Goal: Information Seeking & Learning: Learn about a topic

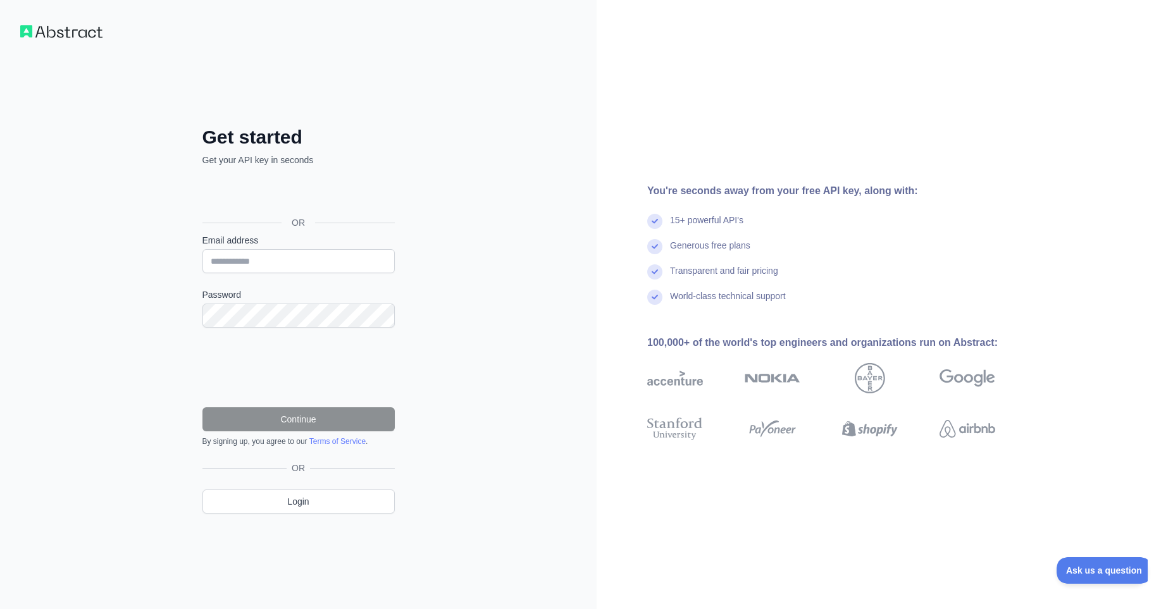
click at [349, 197] on div "Se connecter avec Google. S'ouvre dans un nouvel onglet." at bounding box center [297, 194] width 190 height 28
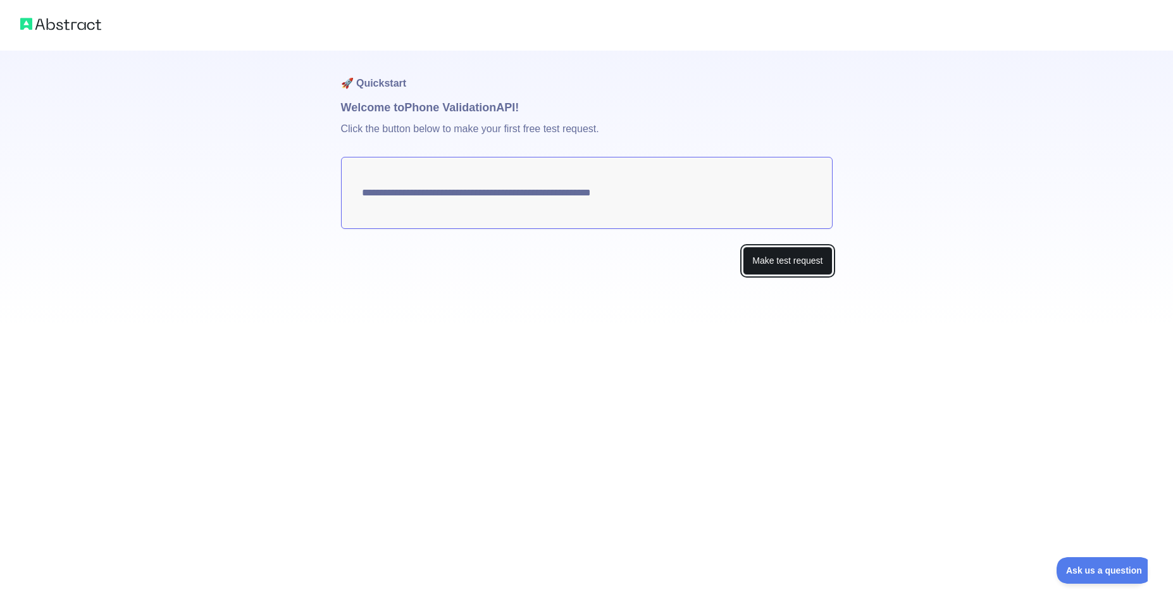
click at [791, 263] on button "Make test request" at bounding box center [787, 261] width 89 height 28
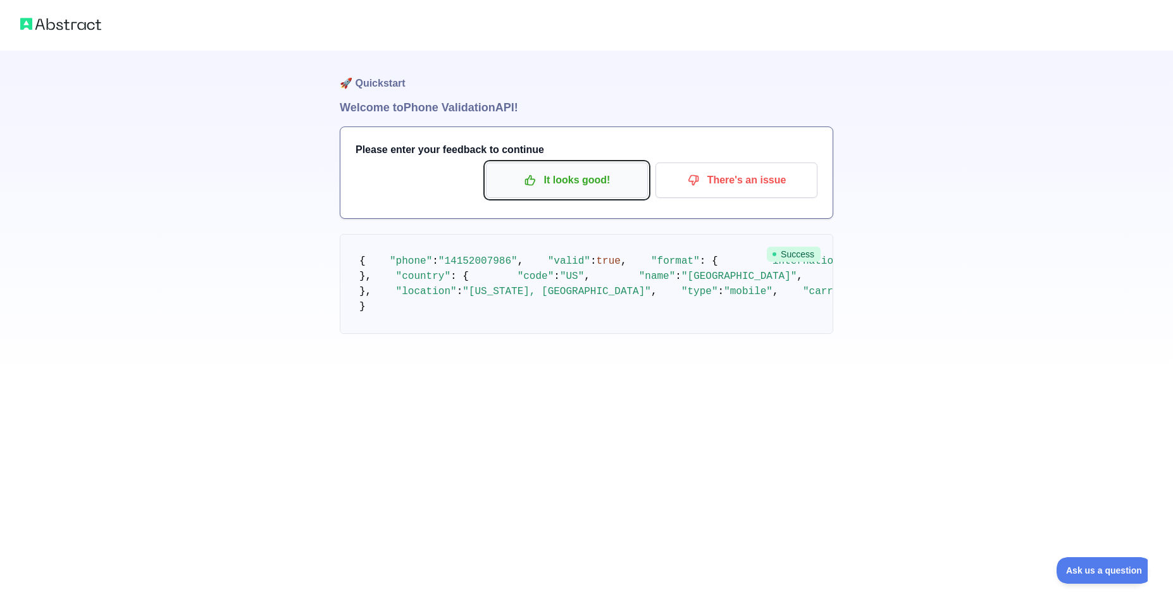
click at [589, 190] on p "It looks good!" at bounding box center [566, 181] width 143 height 22
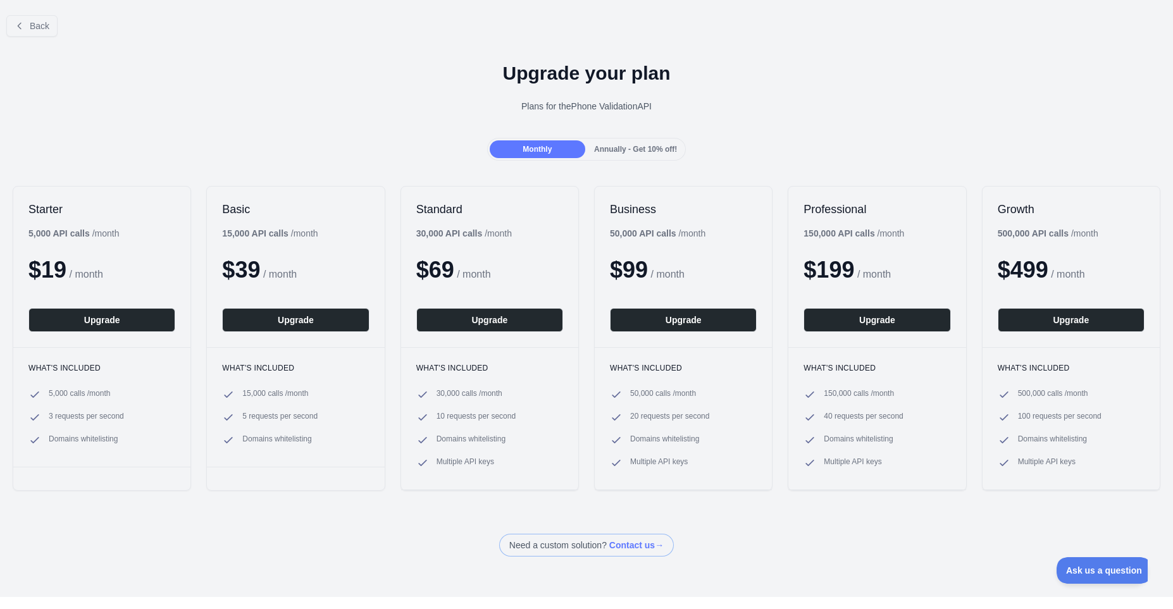
click at [636, 147] on span "Annually - Get 10% off!" at bounding box center [635, 149] width 83 height 9
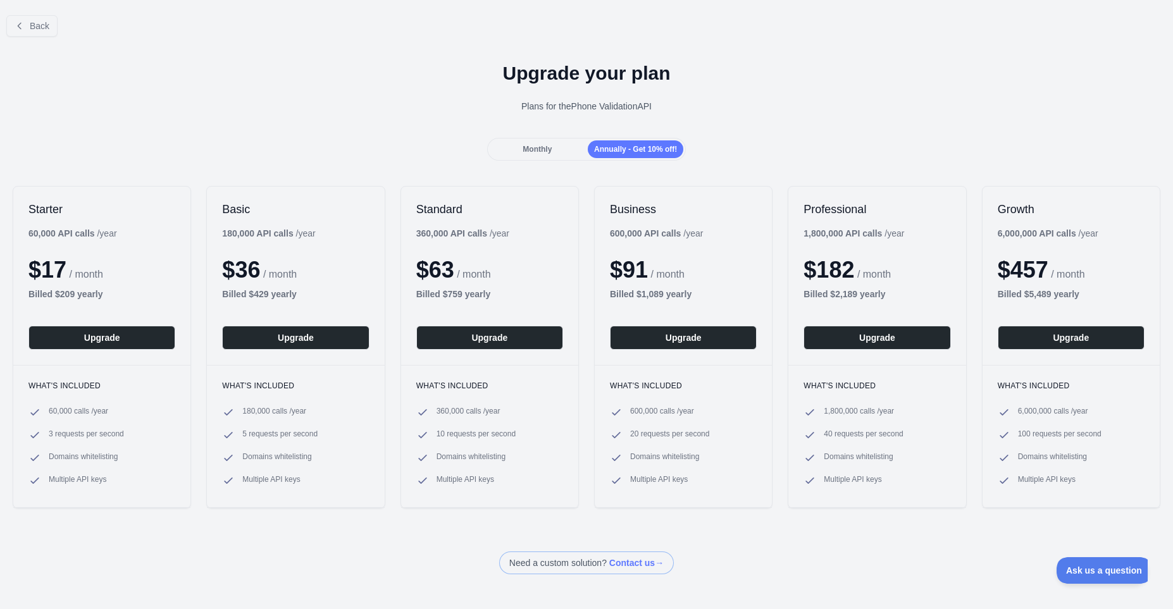
click at [560, 156] on div "Monthly" at bounding box center [538, 149] width 96 height 18
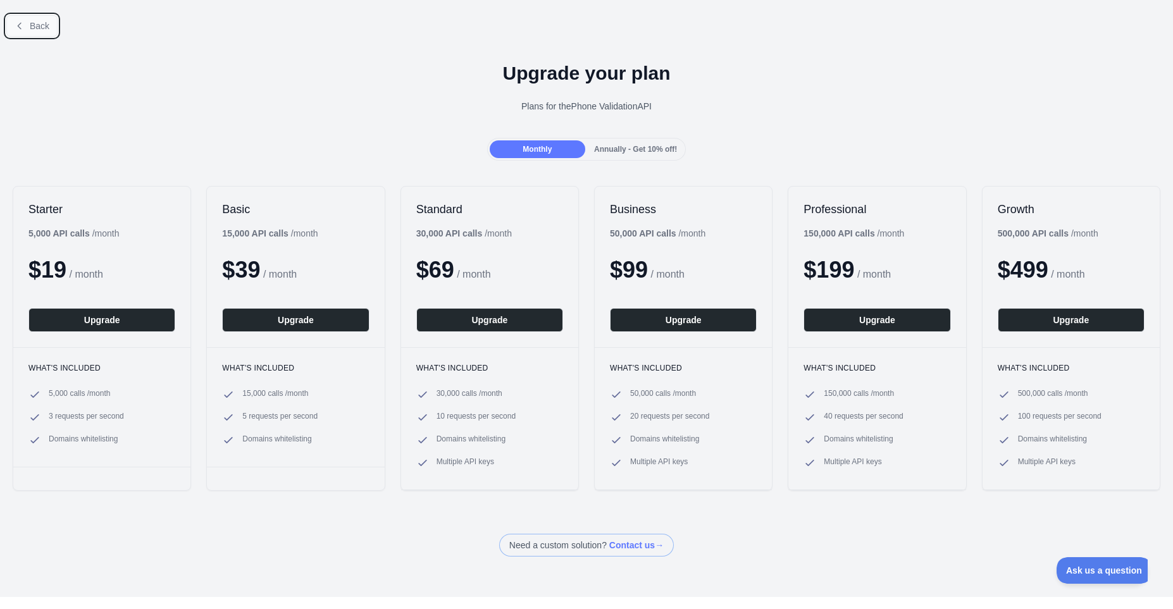
click at [34, 25] on span "Back" at bounding box center [40, 26] width 20 height 10
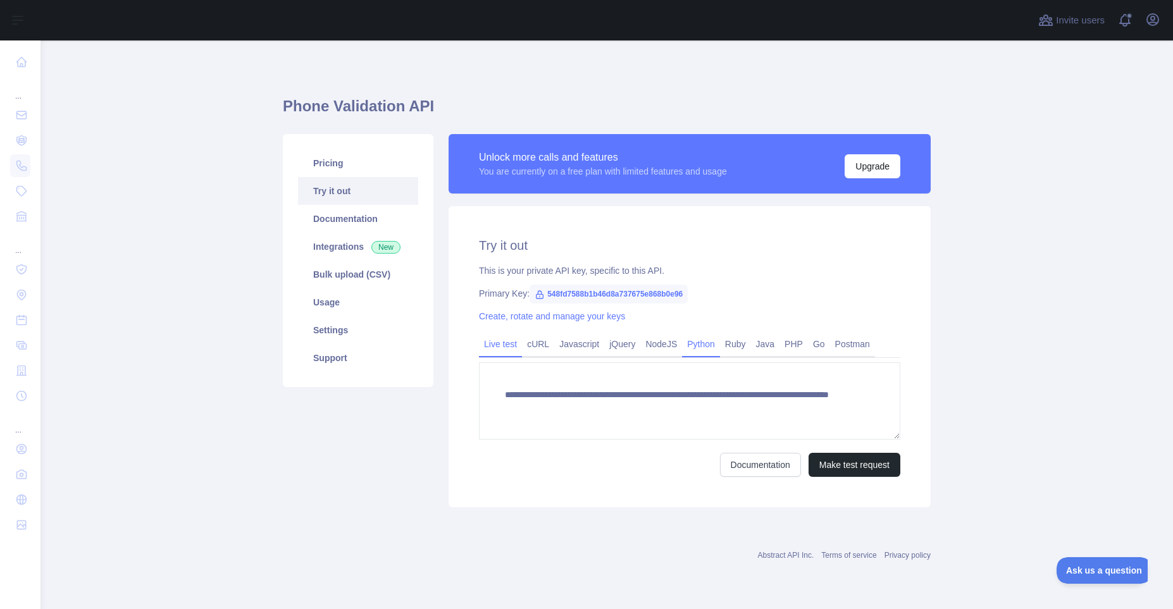
click at [709, 337] on link "Python" at bounding box center [701, 344] width 38 height 20
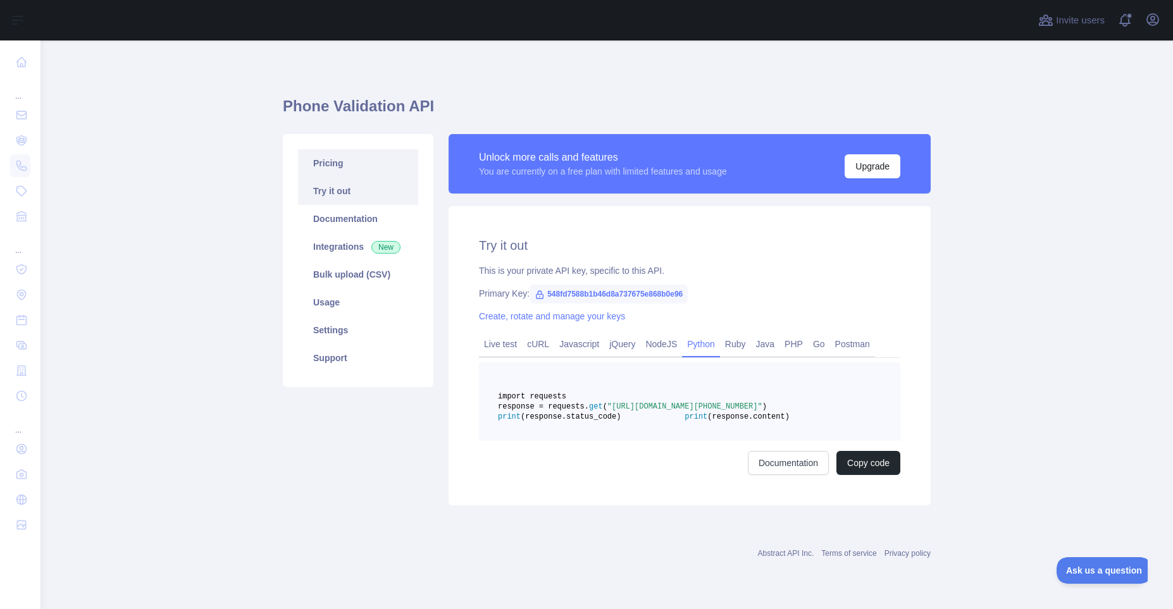
click at [372, 170] on link "Pricing" at bounding box center [358, 163] width 120 height 28
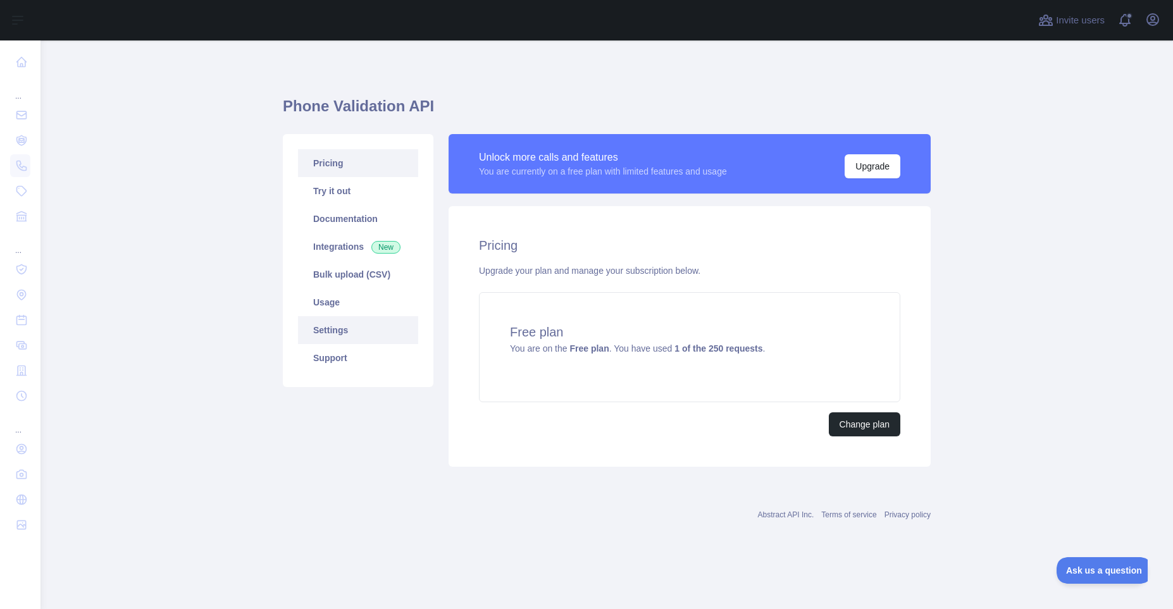
click at [367, 323] on link "Settings" at bounding box center [358, 330] width 120 height 28
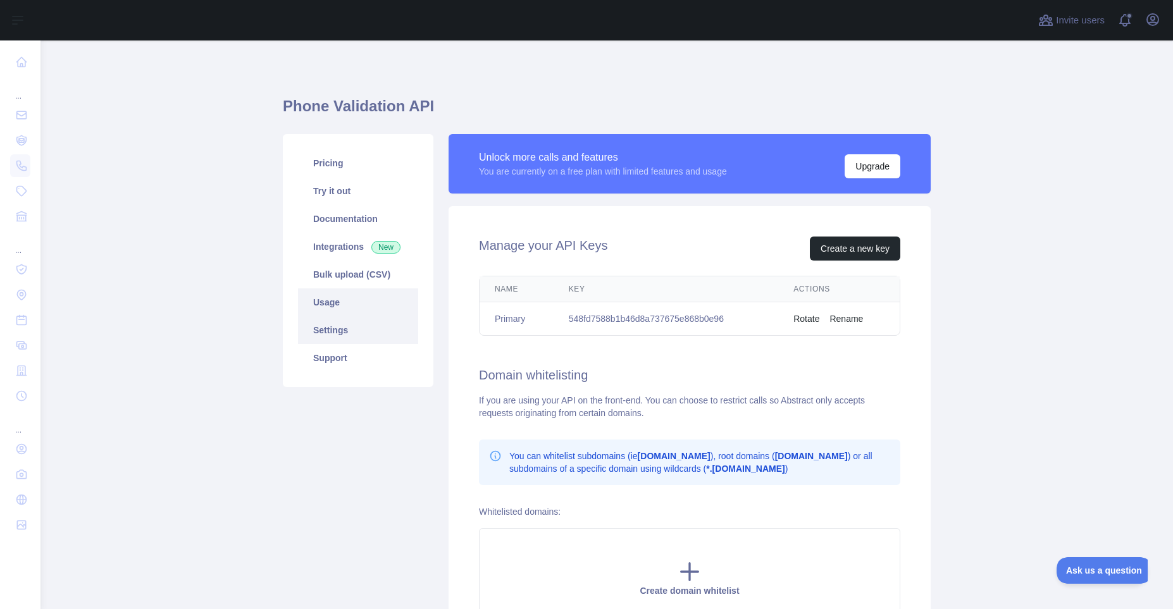
click at [370, 306] on link "Usage" at bounding box center [358, 302] width 120 height 28
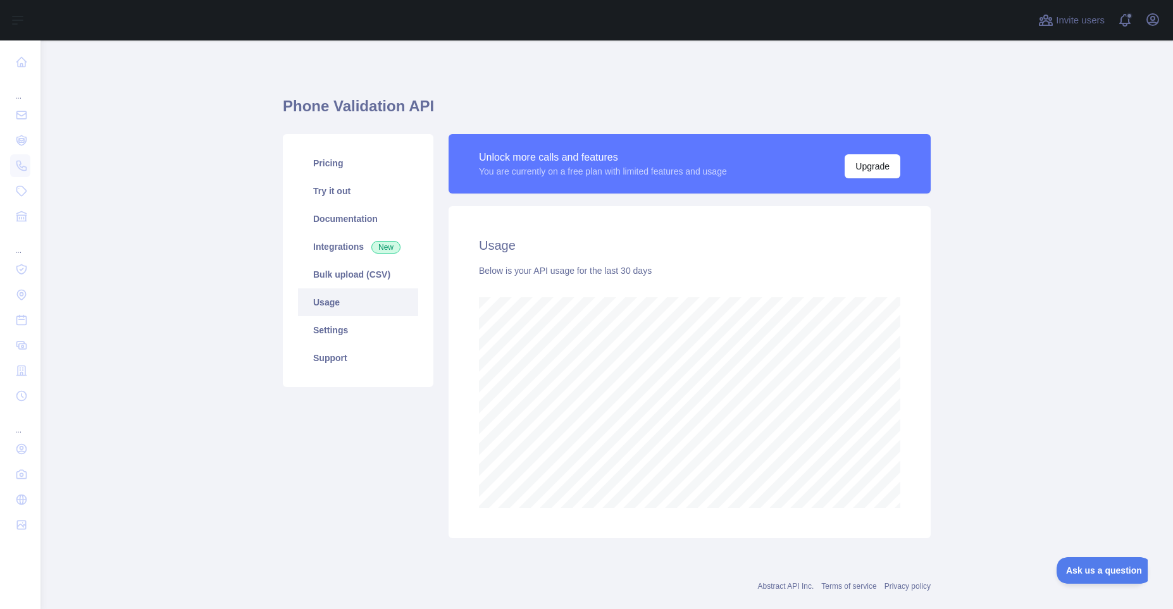
scroll to position [569, 1132]
click at [370, 357] on link "Support" at bounding box center [358, 358] width 120 height 28
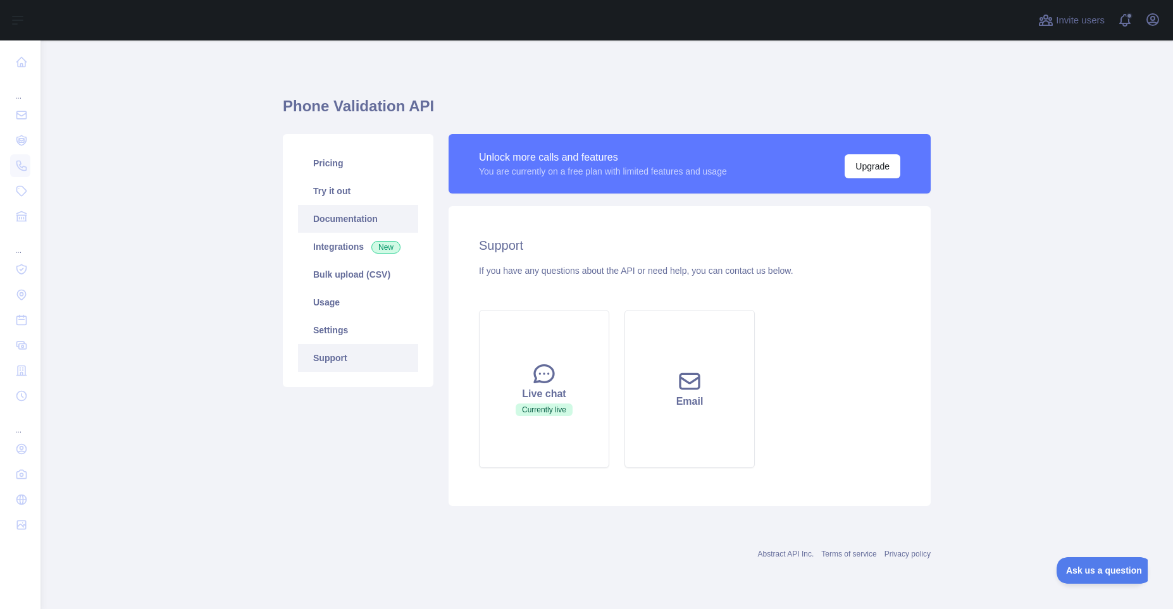
click at [356, 216] on link "Documentation" at bounding box center [358, 219] width 120 height 28
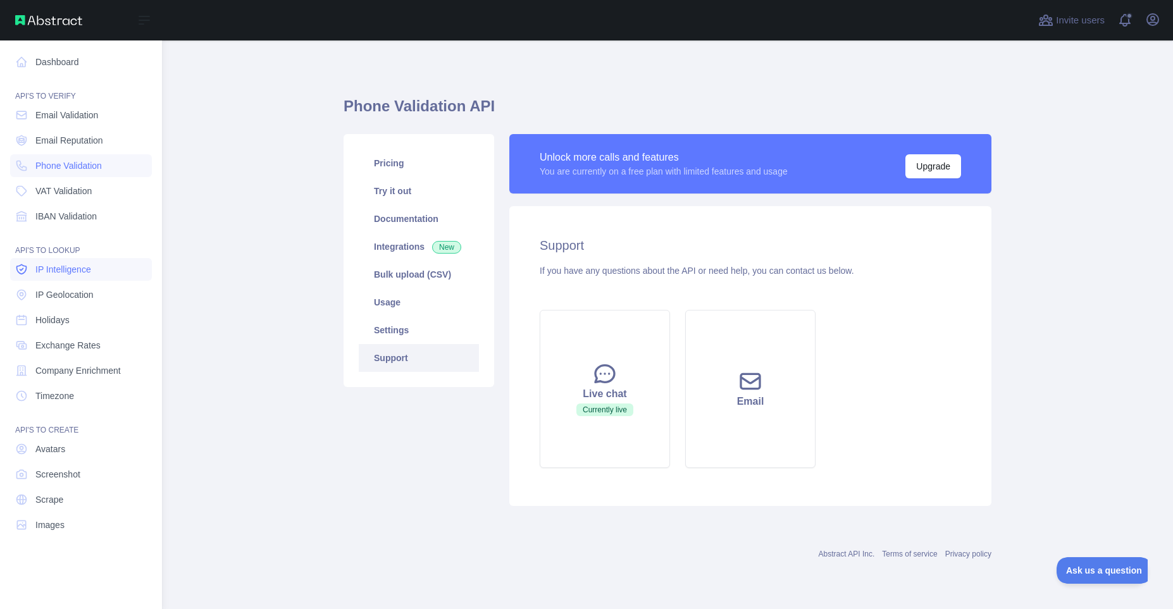
click at [101, 275] on link "IP Intelligence" at bounding box center [81, 269] width 142 height 23
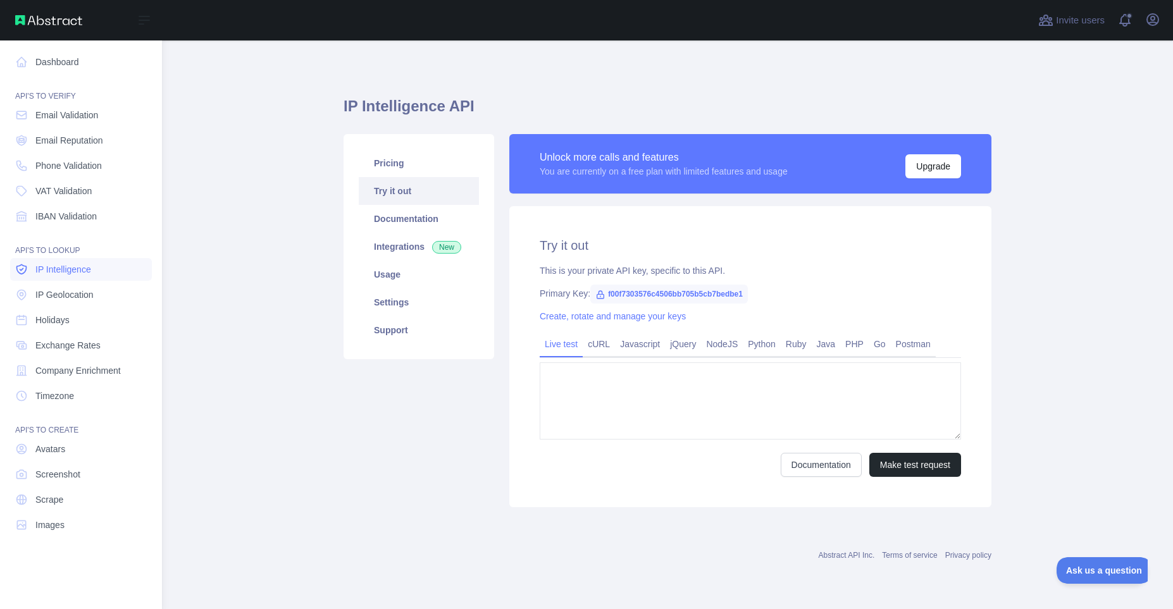
type textarea "**********"
click at [113, 111] on link "Email Validation" at bounding box center [81, 115] width 142 height 23
type textarea "**********"
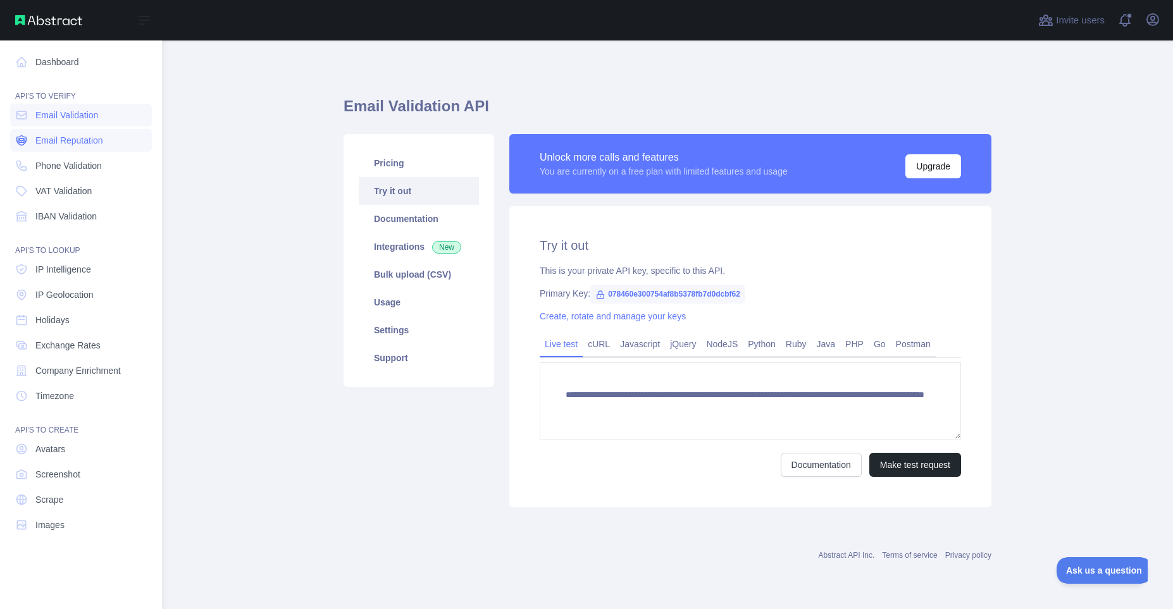
click at [102, 142] on span "Email Reputation" at bounding box center [69, 140] width 68 height 13
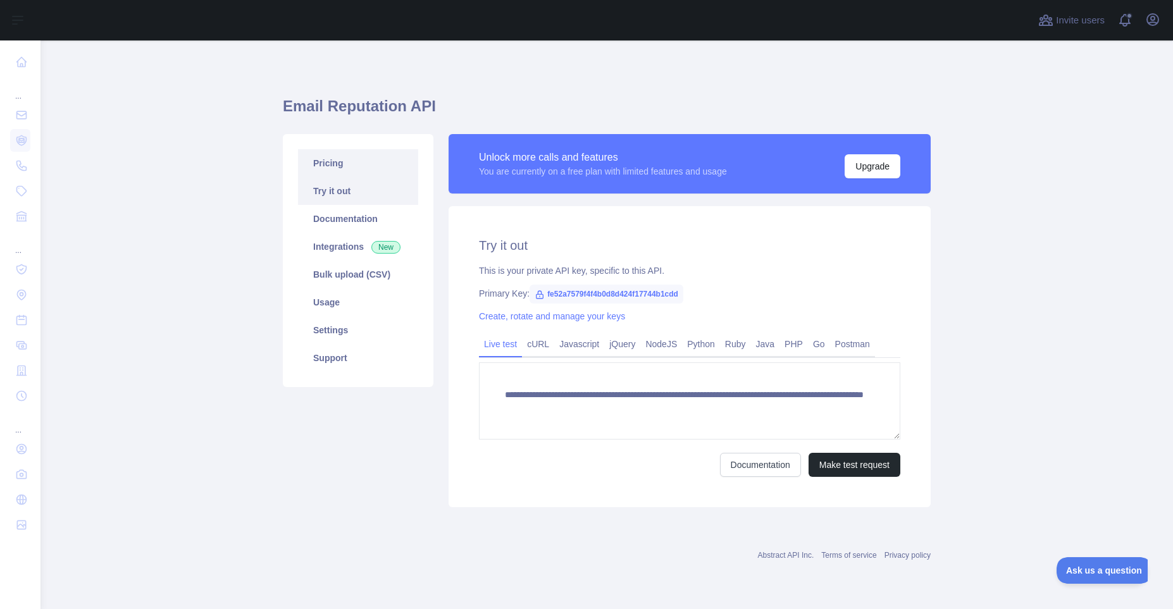
click at [367, 161] on link "Pricing" at bounding box center [358, 163] width 120 height 28
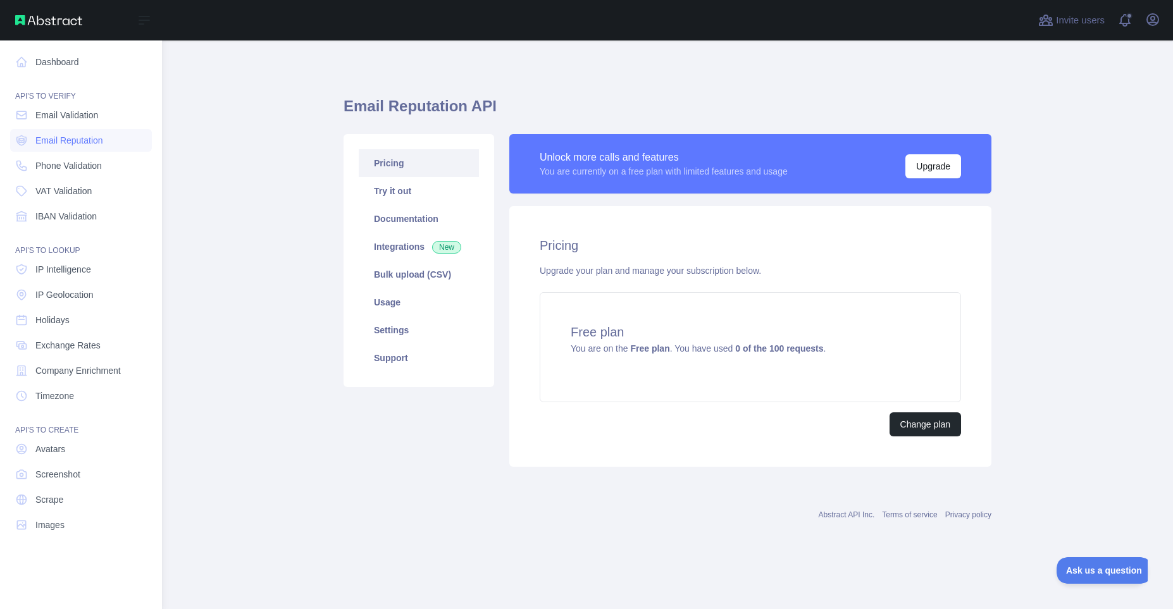
click at [35, 23] on img at bounding box center [48, 20] width 67 height 10
click at [144, 21] on icon at bounding box center [144, 20] width 10 height 8
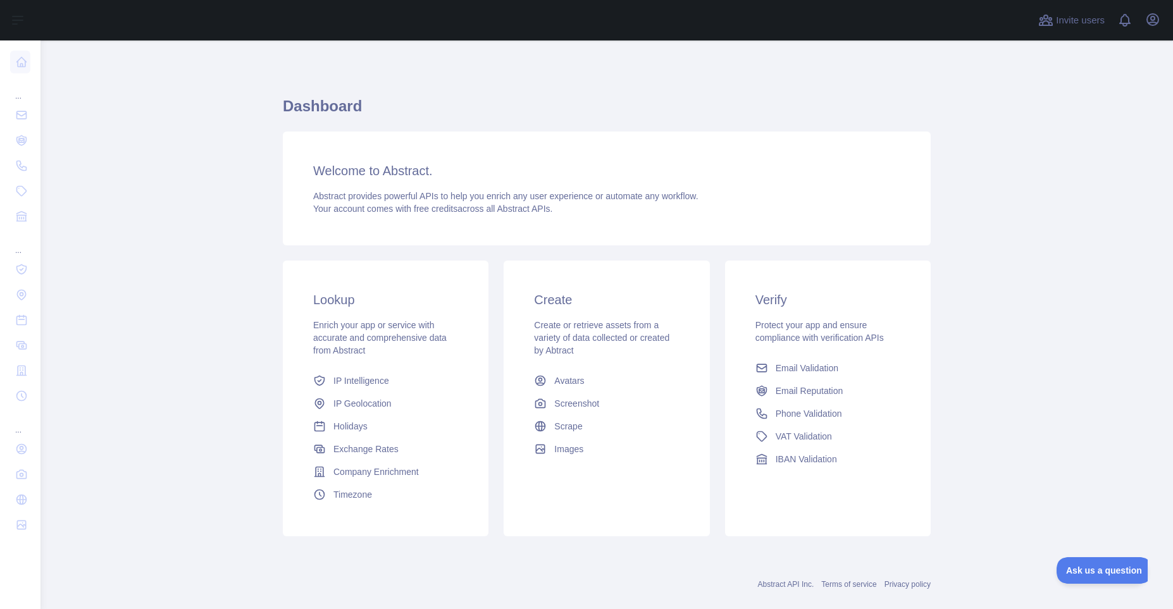
scroll to position [21, 0]
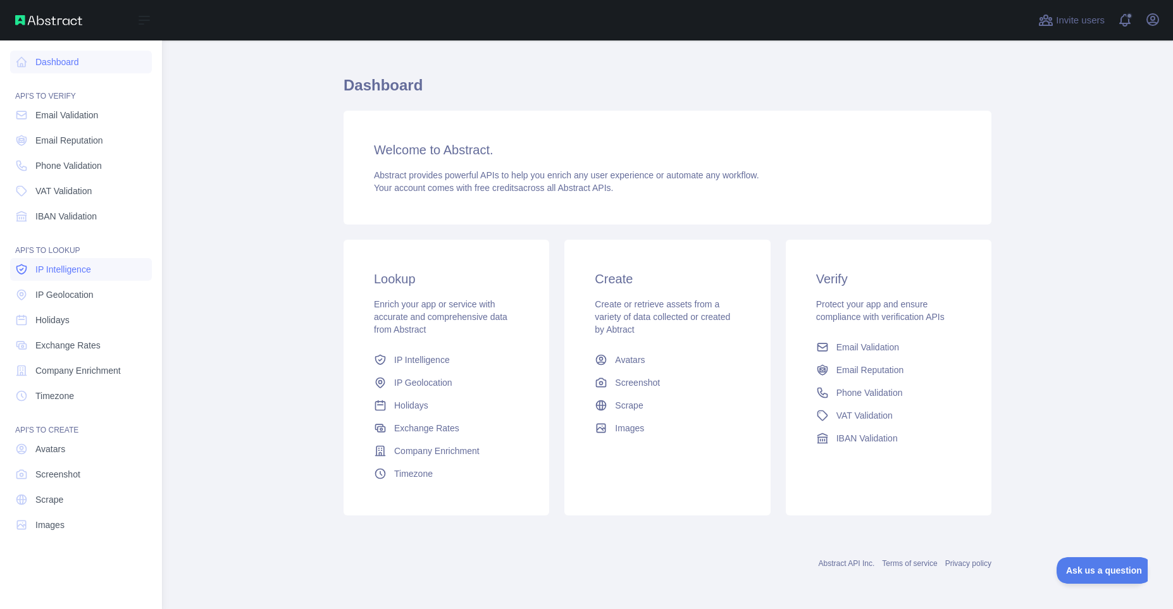
click at [81, 276] on link "IP Intelligence" at bounding box center [81, 269] width 142 height 23
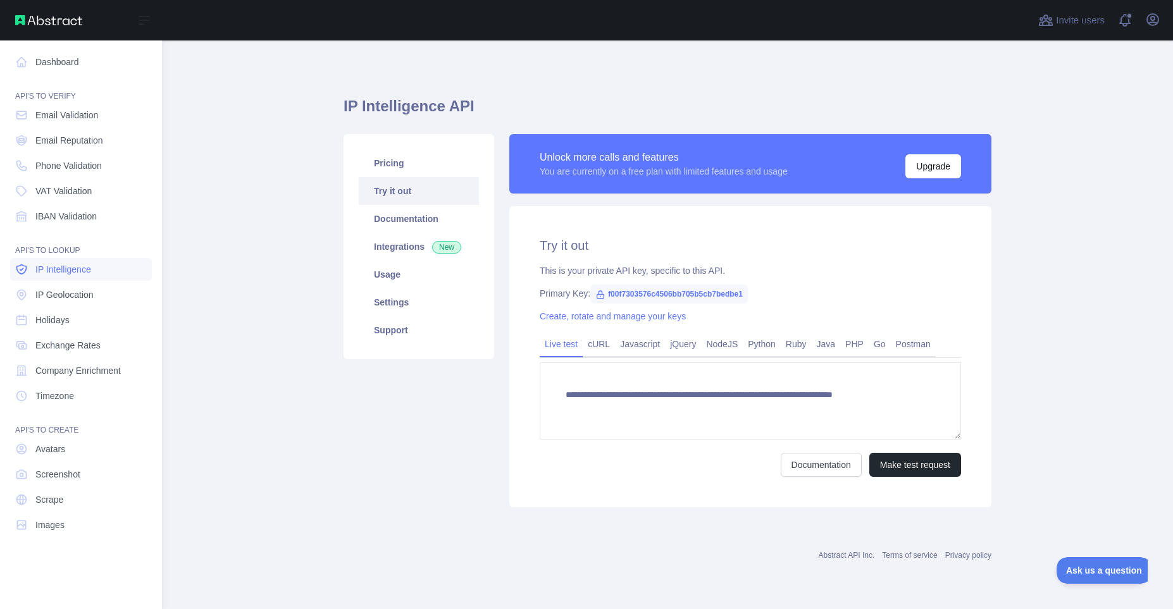
type textarea "**********"
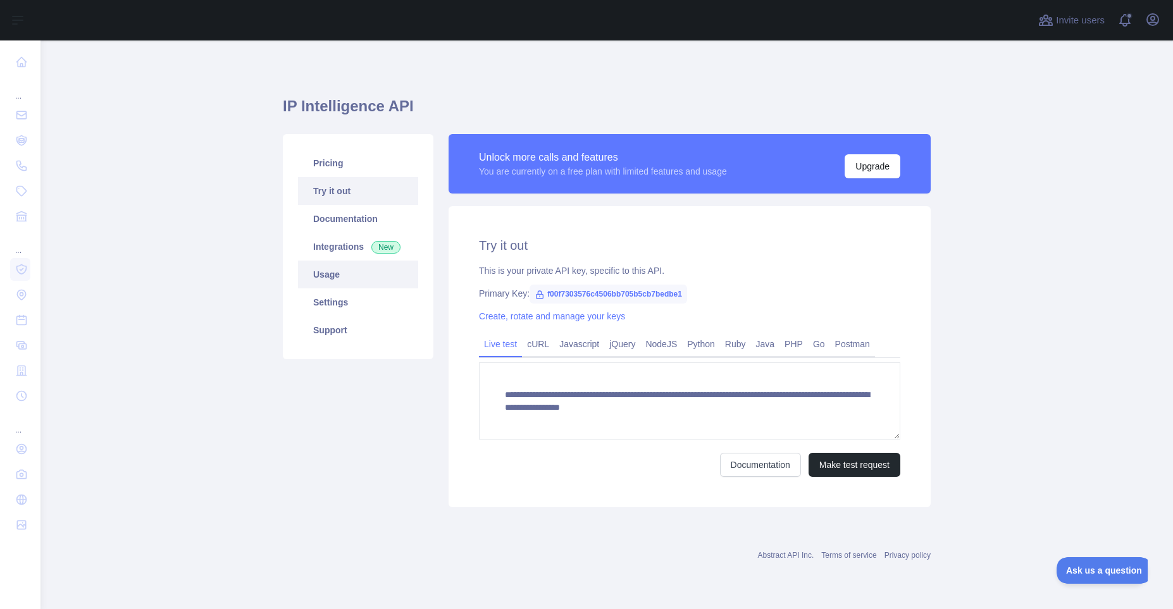
click at [353, 278] on link "Usage" at bounding box center [358, 275] width 120 height 28
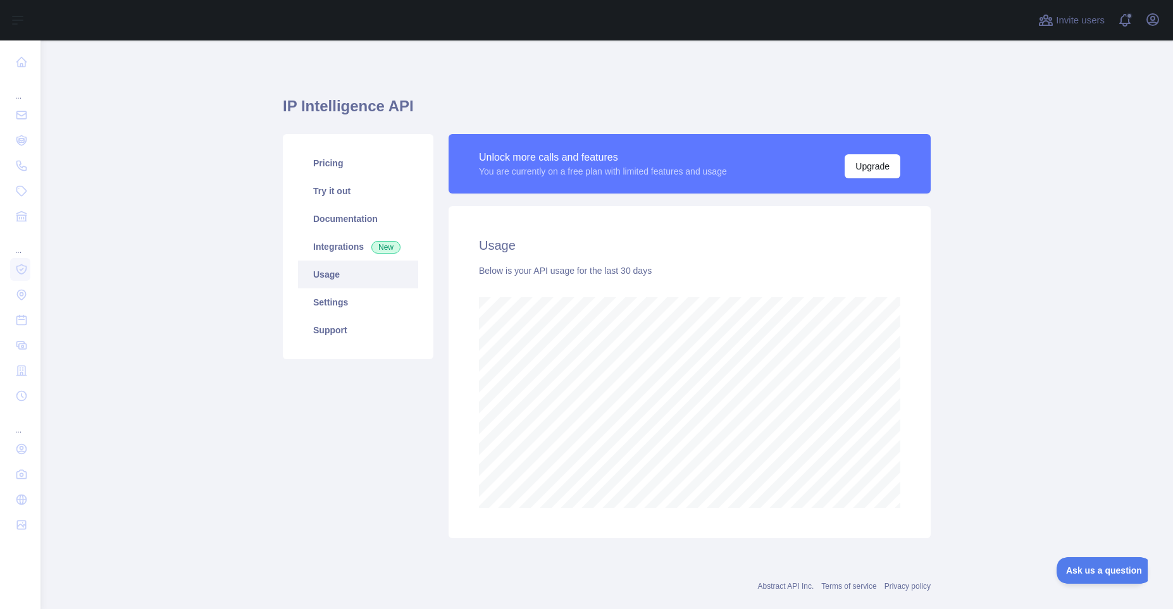
scroll to position [569, 1132]
click at [354, 297] on link "Settings" at bounding box center [358, 302] width 120 height 28
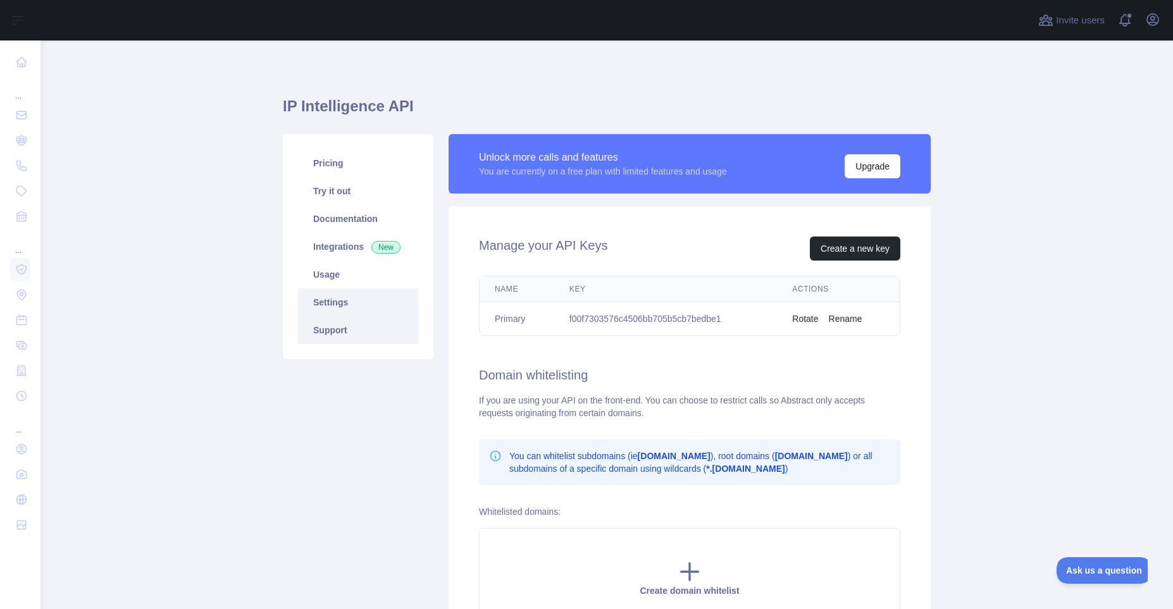
click at [354, 318] on link "Support" at bounding box center [358, 330] width 120 height 28
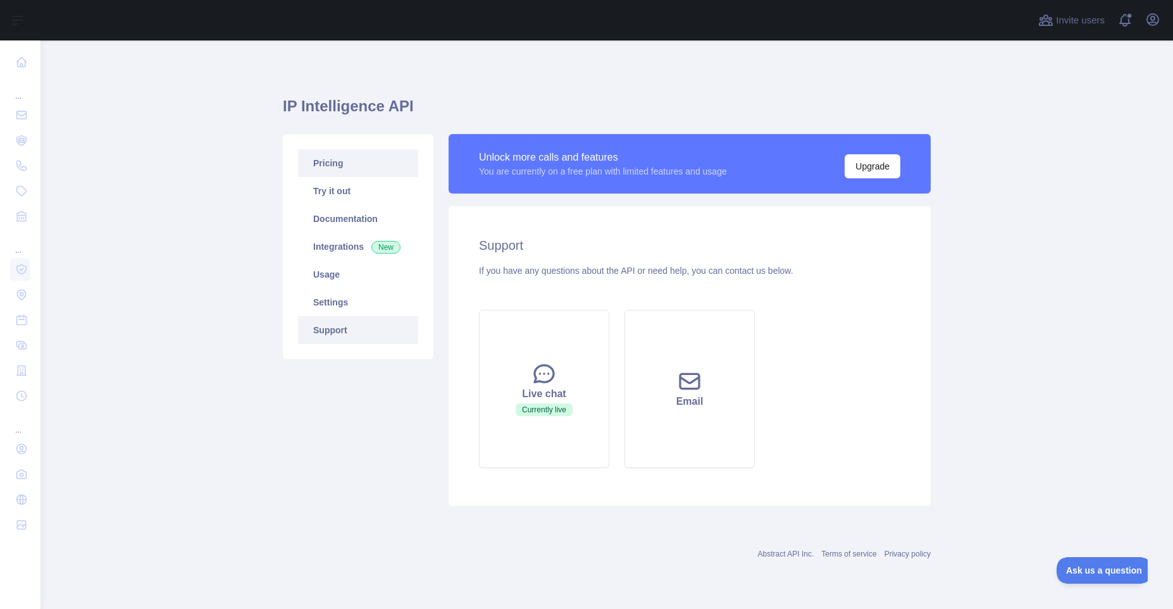
click at [355, 163] on link "Pricing" at bounding box center [358, 163] width 120 height 28
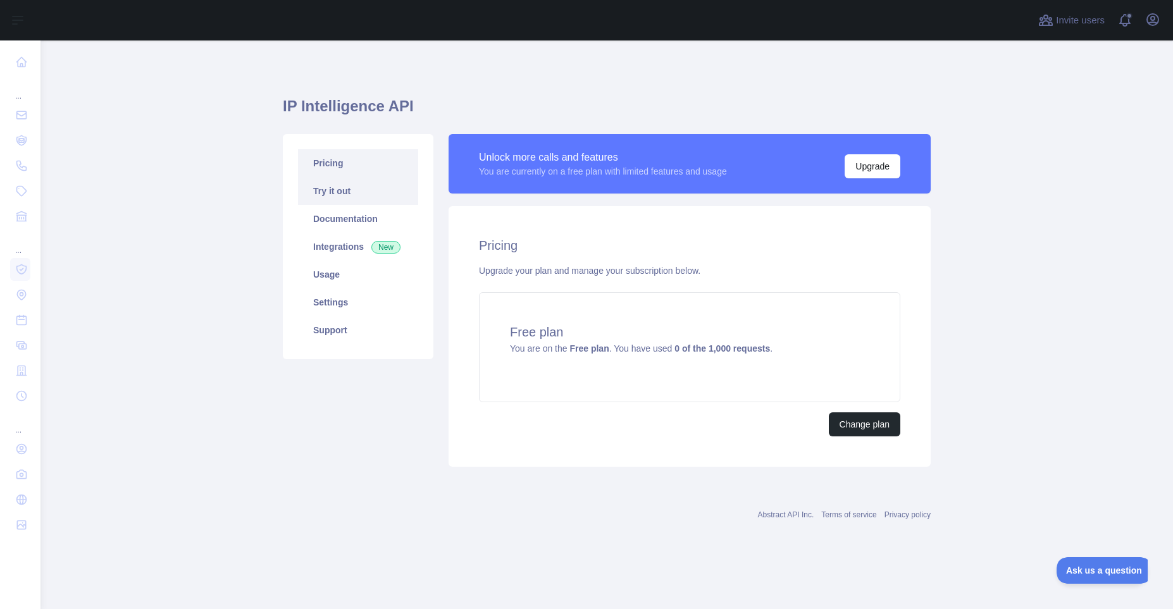
click at [372, 191] on link "Try it out" at bounding box center [358, 191] width 120 height 28
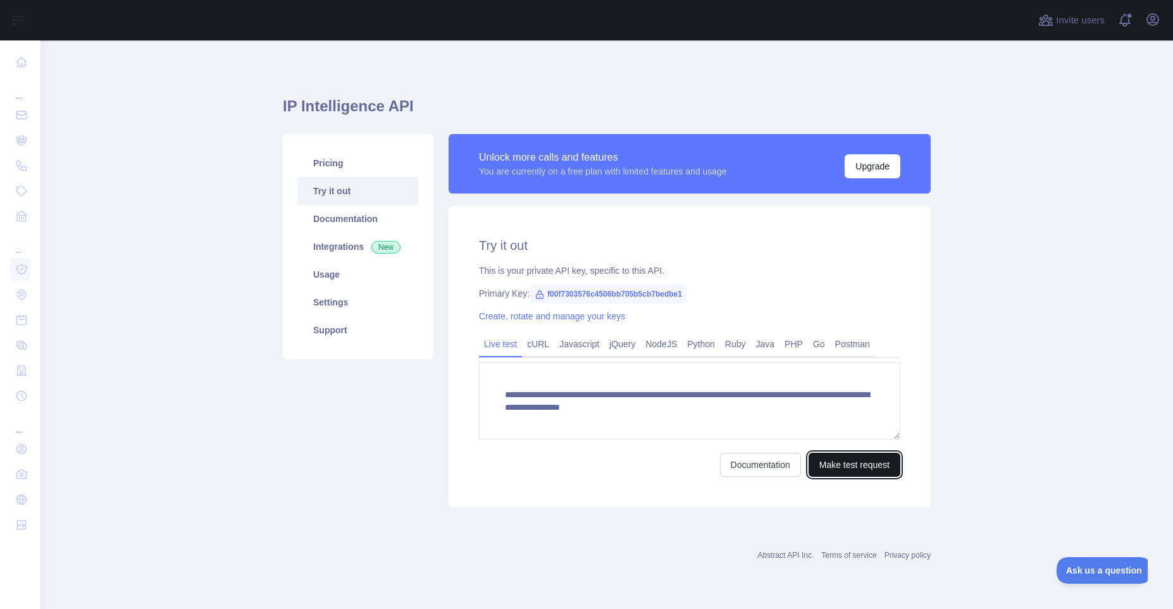
click at [842, 463] on button "Make test request" at bounding box center [854, 465] width 92 height 24
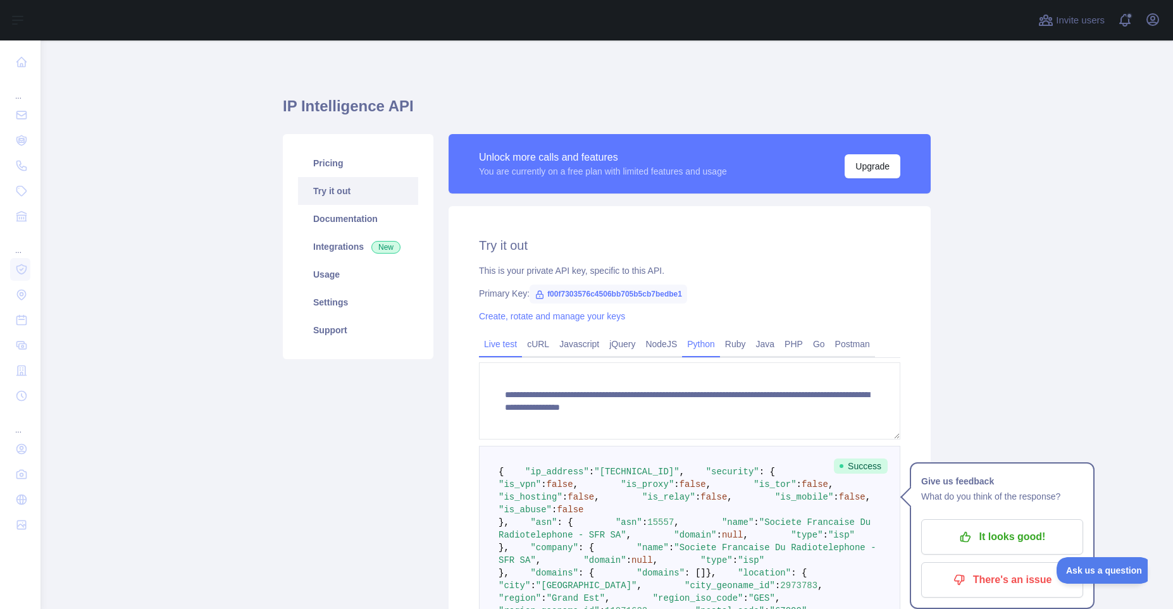
click at [692, 352] on link "Python" at bounding box center [701, 344] width 38 height 20
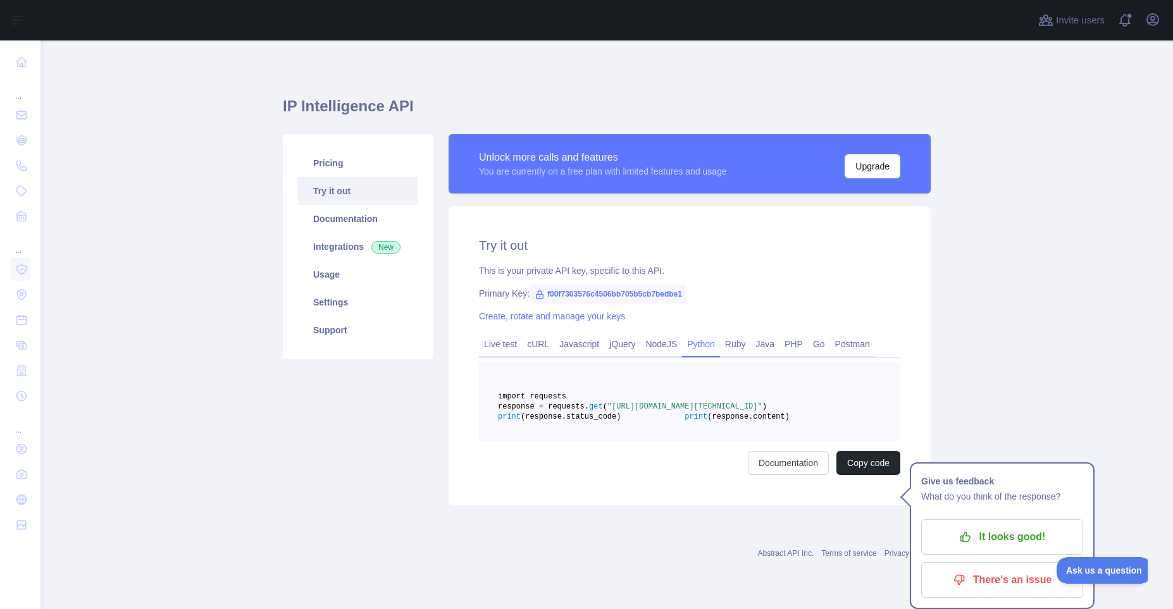
scroll to position [0, 27]
drag, startPoint x: 889, startPoint y: 426, endPoint x: 534, endPoint y: 414, distance: 355.7
click at [534, 414] on pre "import requests response = requests. get ( "https://ip-intelligence.abstractapi…" at bounding box center [689, 401] width 421 height 78
copy span "response = requests. get ( "https://ip-intelligence.abstractapi.com/v1/?api_key…"
click at [570, 295] on span "f00f7303576c4506bb705b5cb7bedbe1" at bounding box center [608, 294] width 158 height 19
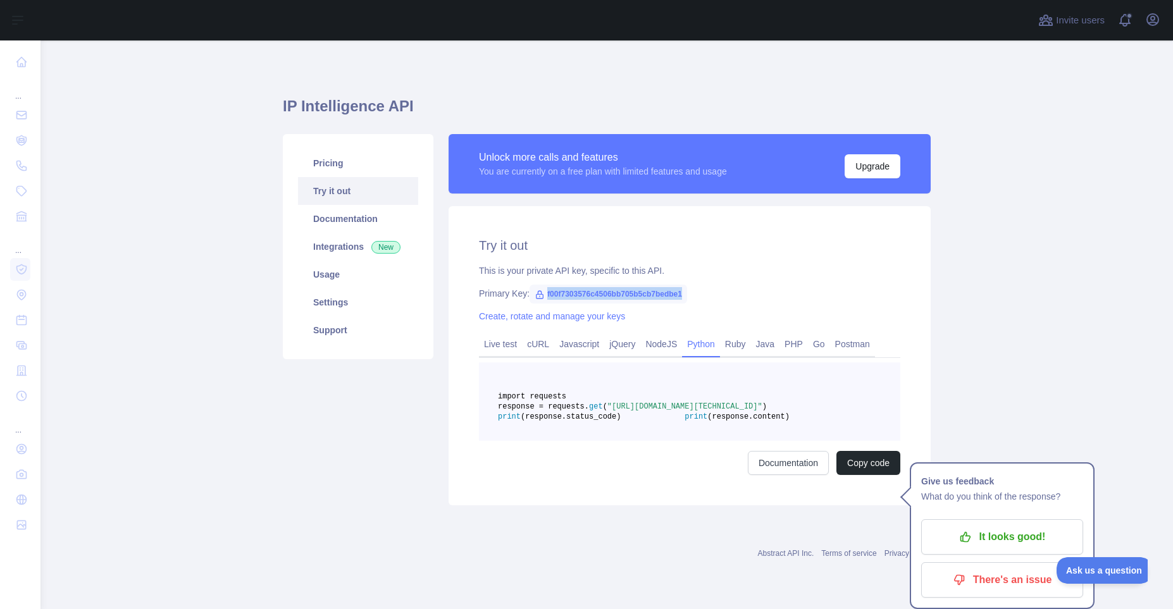
click at [570, 295] on span "f00f7303576c4506bb705b5cb7bedbe1" at bounding box center [608, 294] width 158 height 19
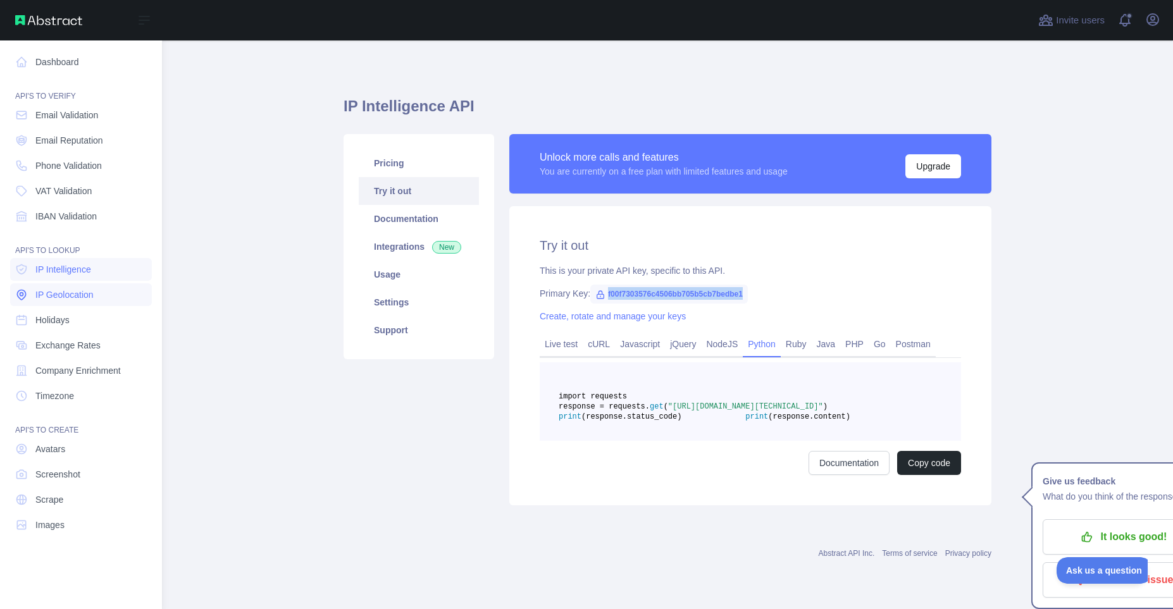
click at [91, 295] on span "IP Geolocation" at bounding box center [64, 294] width 58 height 13
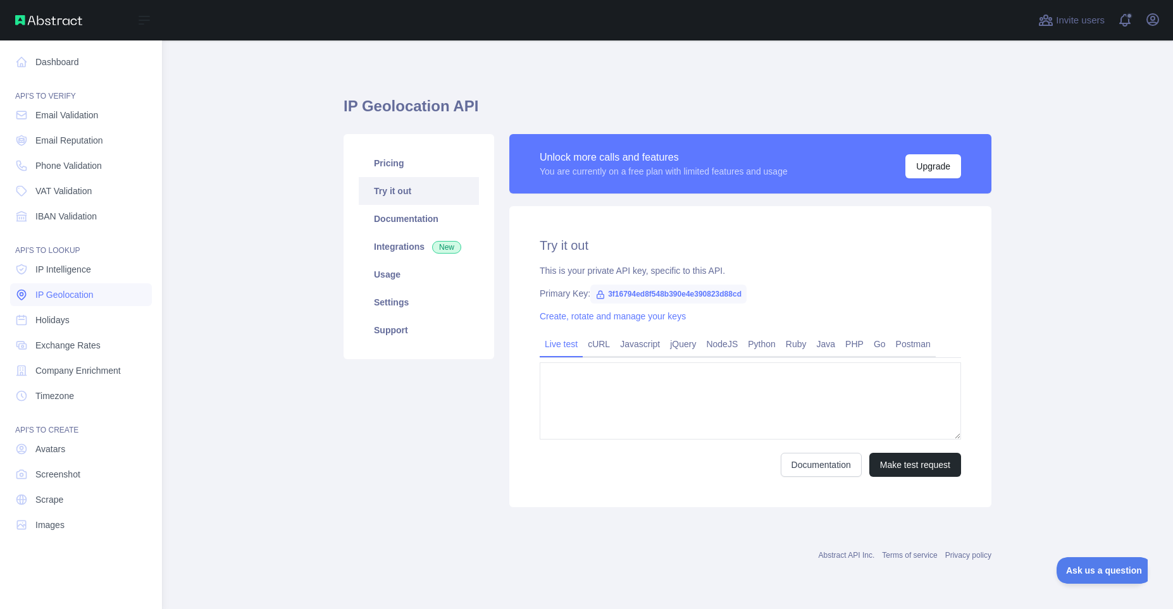
type textarea "**********"
click at [104, 266] on link "IP Intelligence" at bounding box center [81, 269] width 142 height 23
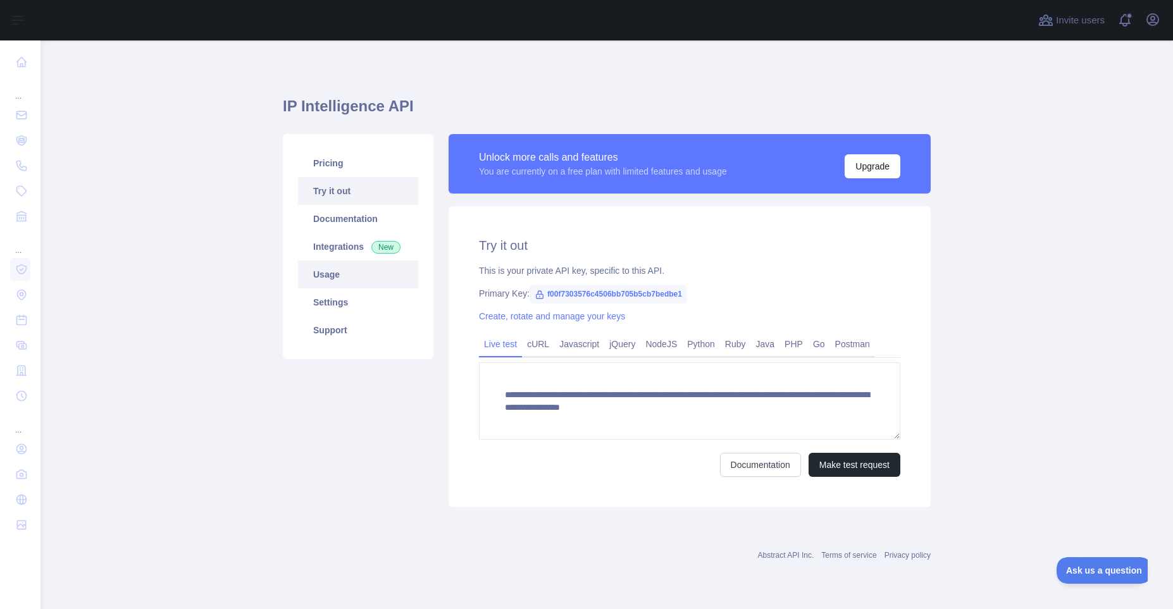
click at [364, 273] on link "Usage" at bounding box center [358, 275] width 120 height 28
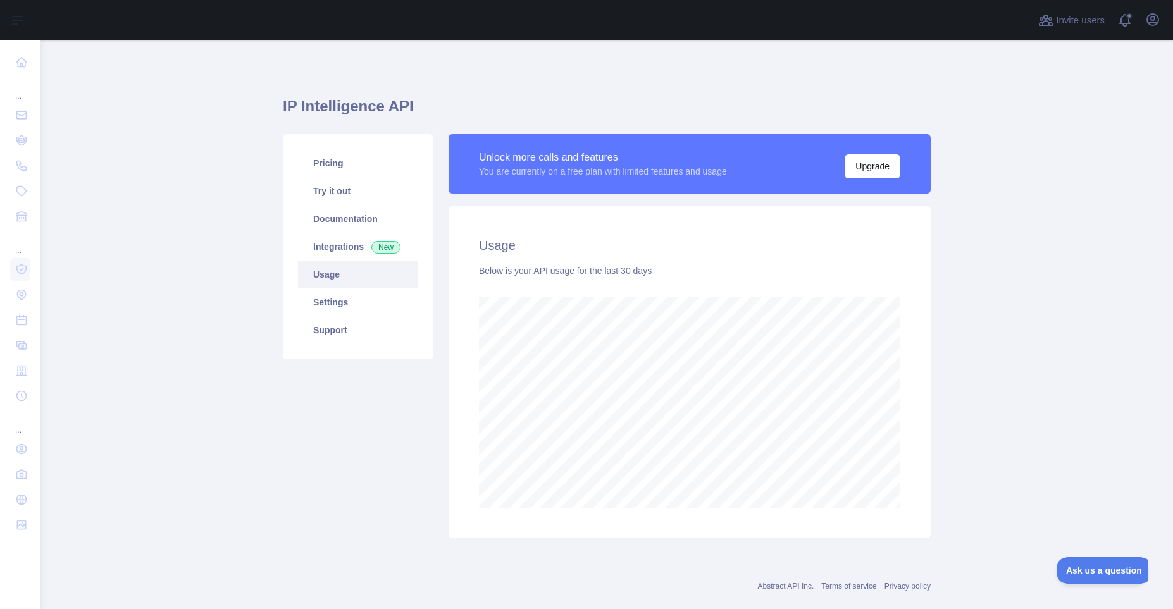
scroll to position [569, 1132]
click at [362, 242] on link "Integrations New" at bounding box center [358, 247] width 120 height 28
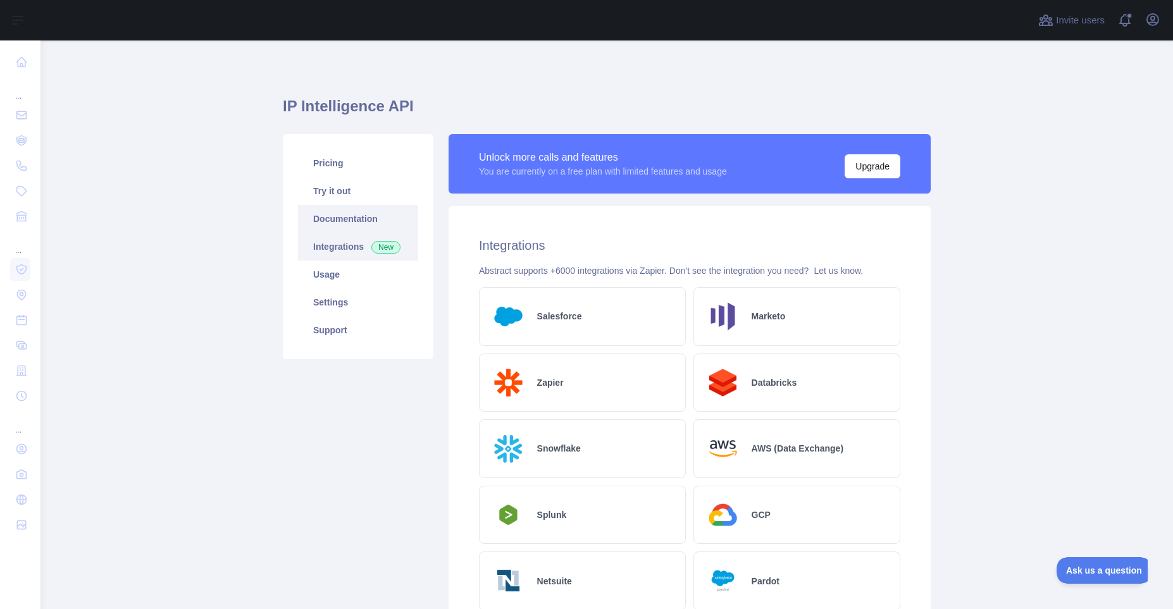
click at [362, 213] on link "Documentation" at bounding box center [358, 219] width 120 height 28
click at [374, 184] on link "Try it out" at bounding box center [358, 191] width 120 height 28
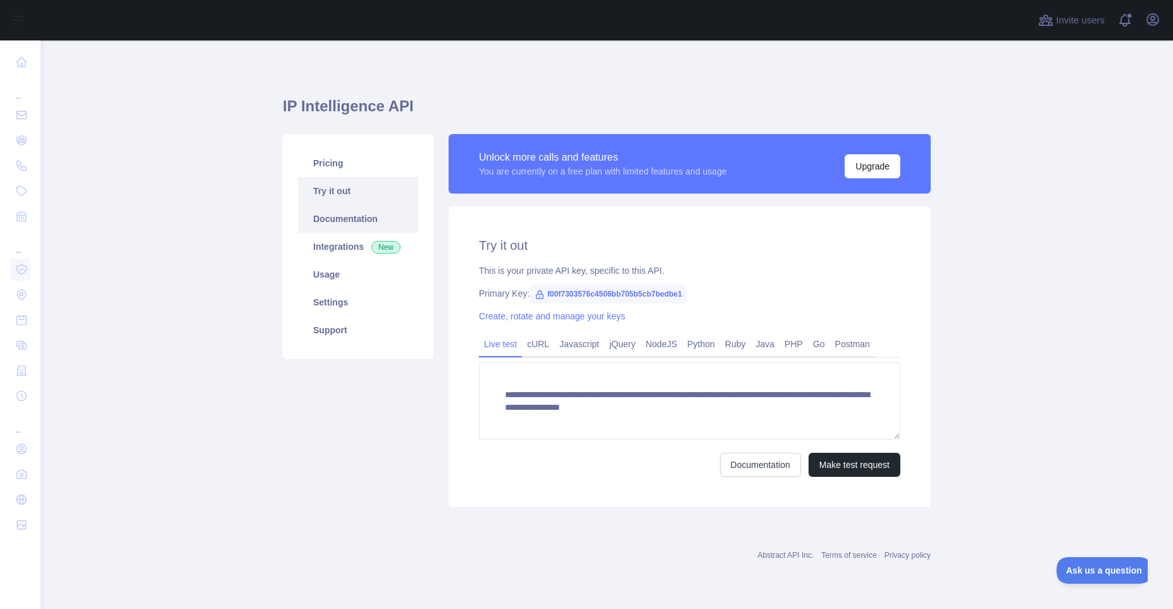
click at [378, 209] on link "Documentation" at bounding box center [358, 219] width 120 height 28
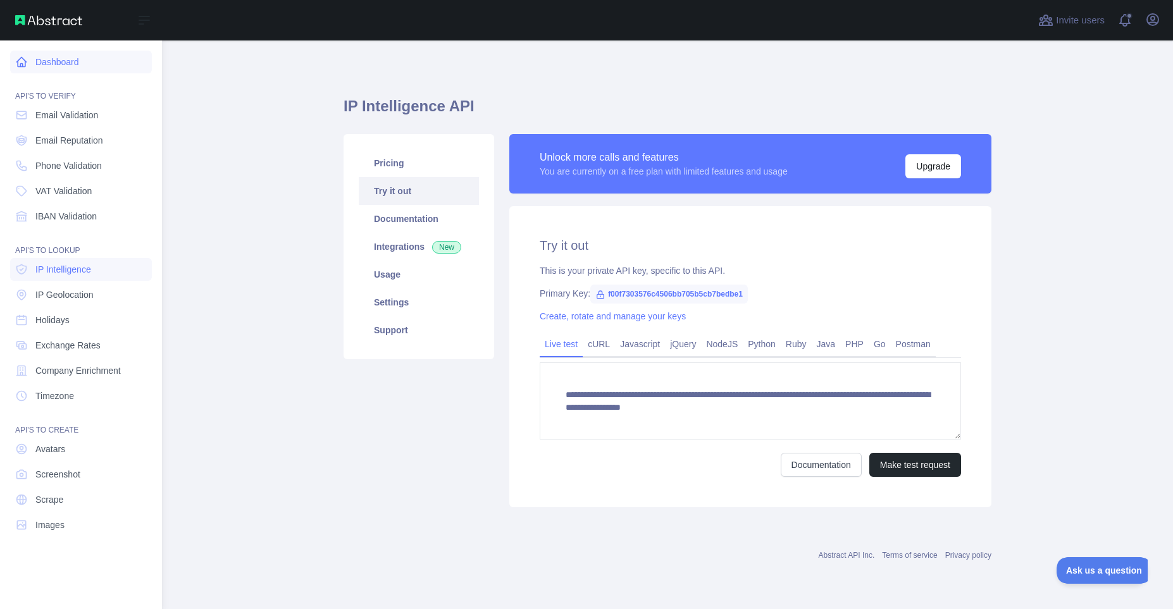
click at [104, 61] on link "Dashboard" at bounding box center [81, 62] width 142 height 23
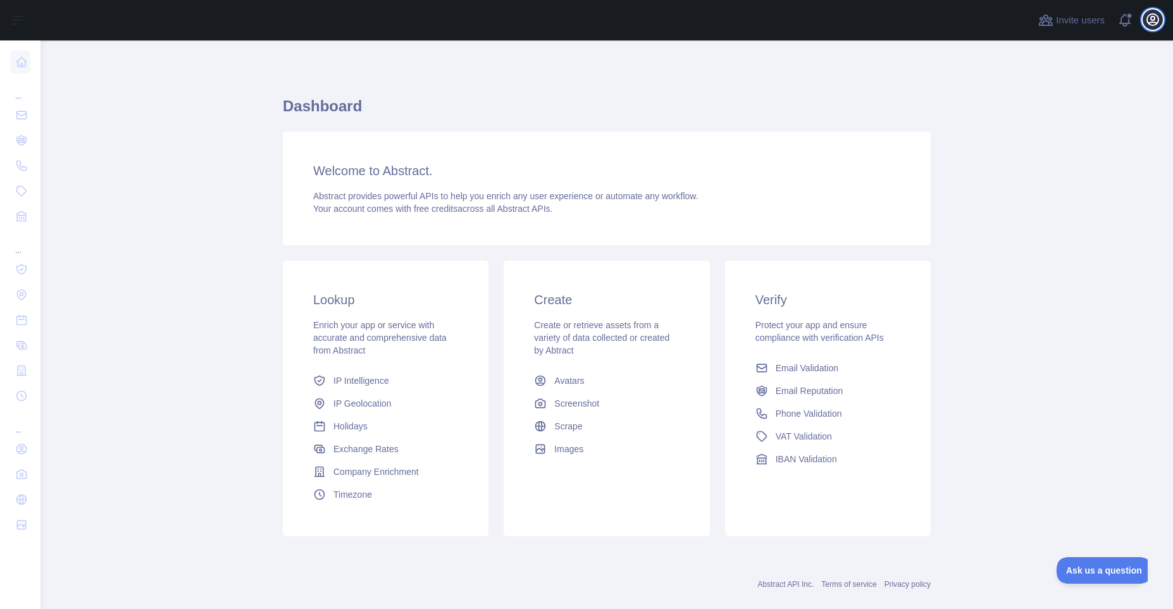
click at [1157, 19] on icon "button" at bounding box center [1152, 19] width 15 height 15
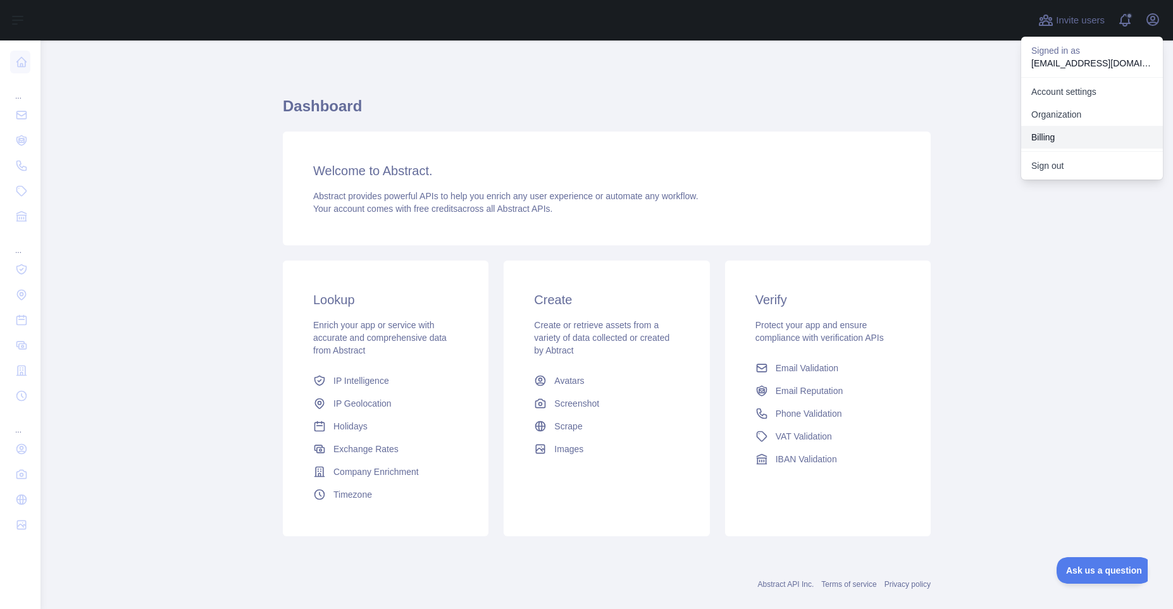
click at [1087, 140] on button "Billing" at bounding box center [1092, 137] width 142 height 23
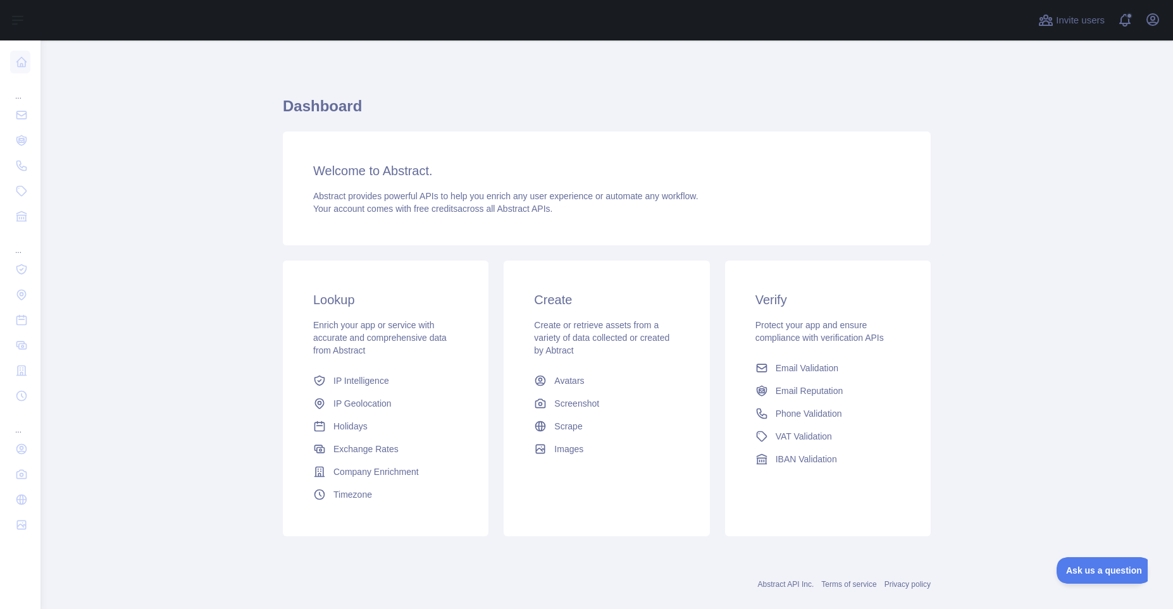
click at [48, 16] on div "Invite users View notifications Open user menu" at bounding box center [606, 20] width 1132 height 40
